Goal: Information Seeking & Learning: Learn about a topic

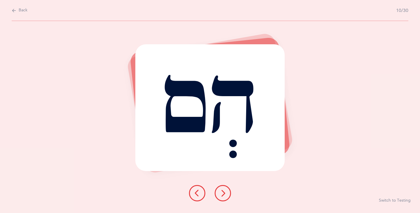
click at [221, 191] on icon at bounding box center [222, 193] width 7 height 7
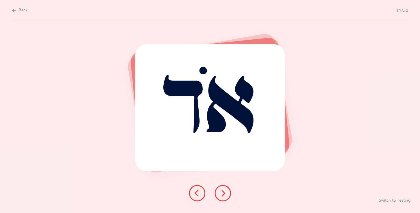
click at [222, 193] on icon at bounding box center [222, 193] width 7 height 7
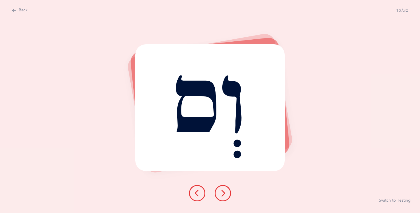
click at [222, 193] on icon at bounding box center [222, 193] width 7 height 7
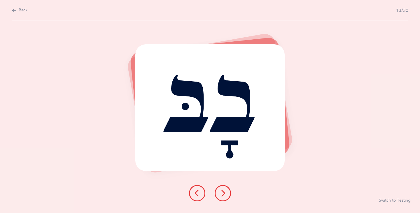
click at [222, 193] on icon at bounding box center [222, 193] width 7 height 7
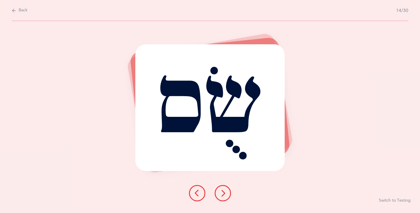
click at [221, 196] on icon at bounding box center [222, 193] width 7 height 7
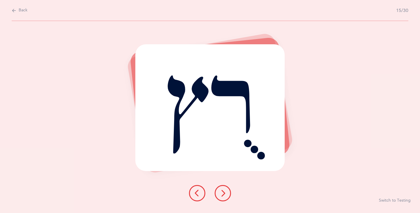
click at [221, 196] on icon at bounding box center [222, 193] width 7 height 7
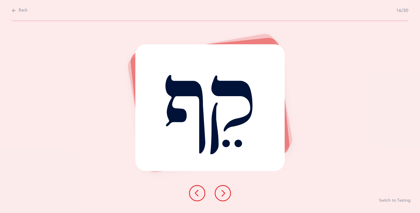
click at [222, 194] on icon at bounding box center [222, 193] width 7 height 7
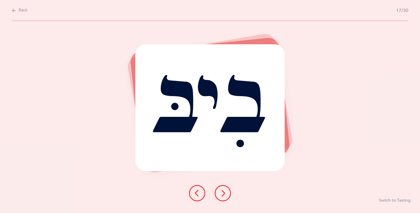
click at [222, 194] on icon at bounding box center [222, 193] width 7 height 7
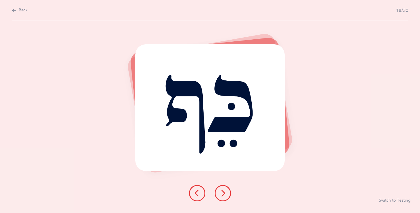
click at [220, 196] on icon at bounding box center [222, 193] width 7 height 7
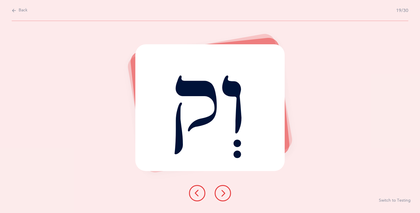
click at [220, 196] on icon at bounding box center [222, 193] width 7 height 7
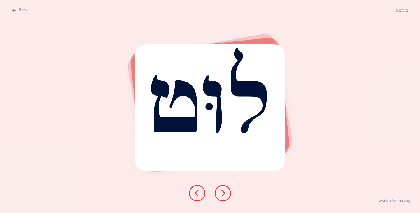
click at [220, 196] on icon at bounding box center [222, 193] width 7 height 7
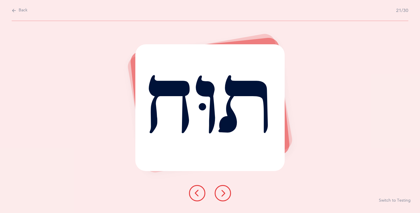
click at [220, 196] on icon at bounding box center [222, 193] width 7 height 7
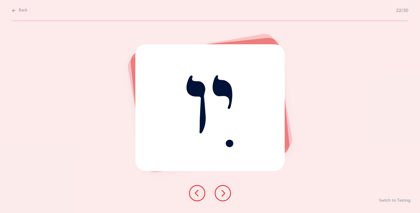
click at [220, 196] on icon at bounding box center [222, 193] width 7 height 7
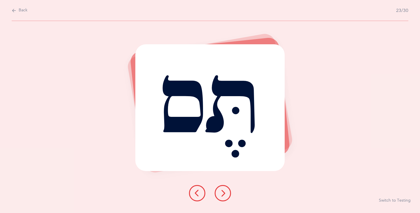
click at [220, 196] on icon at bounding box center [222, 193] width 7 height 7
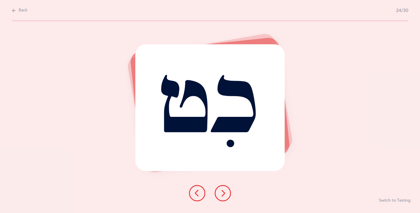
click at [220, 196] on icon at bounding box center [222, 193] width 7 height 7
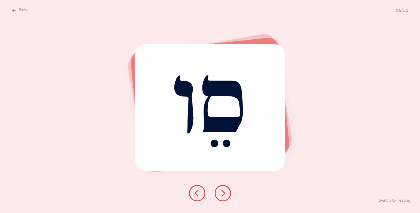
click at [197, 193] on icon at bounding box center [197, 193] width 7 height 7
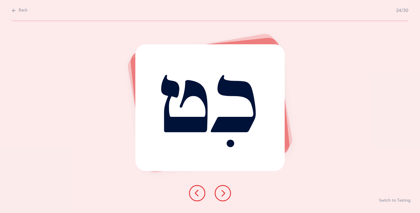
click at [219, 196] on button at bounding box center [222, 193] width 16 height 16
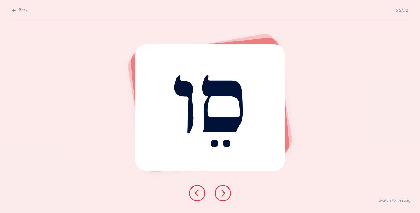
click at [219, 195] on button at bounding box center [222, 193] width 16 height 16
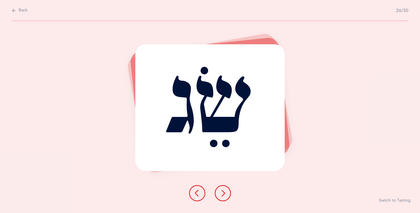
click at [219, 195] on icon at bounding box center [222, 193] width 7 height 7
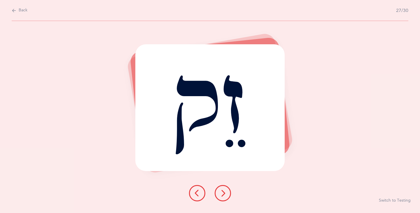
click at [220, 195] on icon at bounding box center [222, 193] width 7 height 7
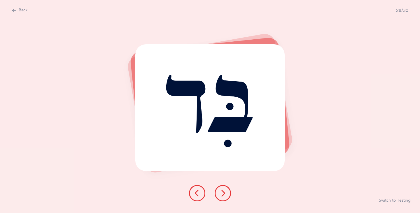
click at [220, 195] on icon at bounding box center [222, 193] width 7 height 7
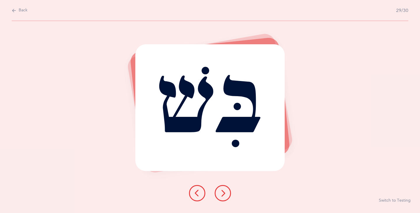
click at [224, 193] on icon at bounding box center [222, 193] width 7 height 7
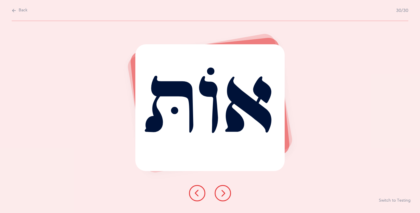
click at [224, 193] on icon at bounding box center [222, 193] width 7 height 7
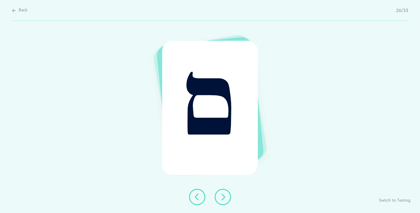
click at [223, 198] on icon at bounding box center [222, 197] width 7 height 7
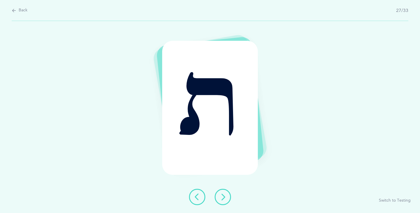
click at [223, 198] on icon at bounding box center [222, 197] width 7 height 7
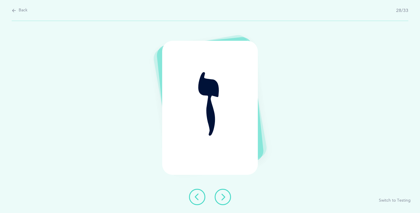
click at [223, 198] on icon at bounding box center [222, 197] width 7 height 7
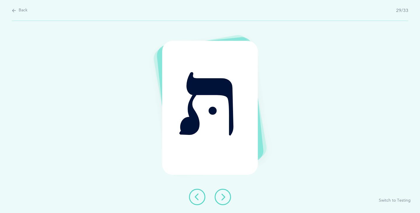
click at [223, 198] on icon at bounding box center [222, 197] width 7 height 7
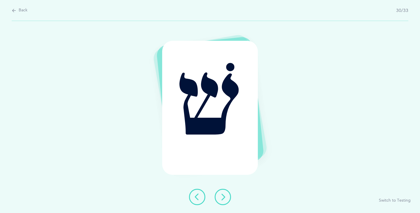
click at [223, 198] on icon at bounding box center [222, 197] width 7 height 7
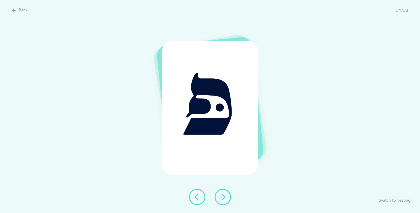
click at [223, 198] on icon at bounding box center [222, 197] width 7 height 7
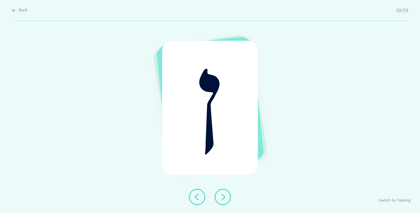
click at [223, 198] on icon at bounding box center [222, 197] width 7 height 7
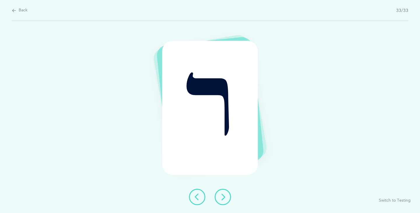
click at [223, 198] on icon at bounding box center [222, 197] width 7 height 7
